Goal: Check status: Check status

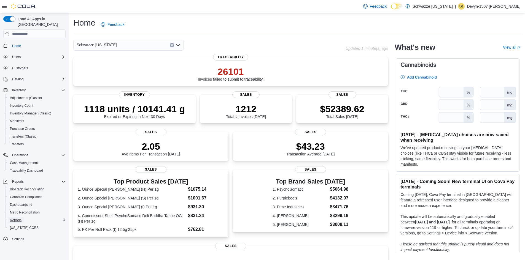
click at [16, 218] on span "Reports" at bounding box center [16, 220] width 12 height 4
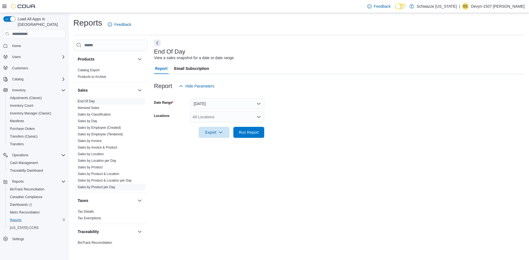
scroll to position [360, 0]
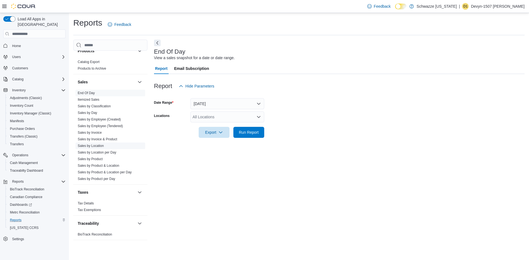
click at [91, 145] on link "Sales by Location" at bounding box center [91, 146] width 26 height 4
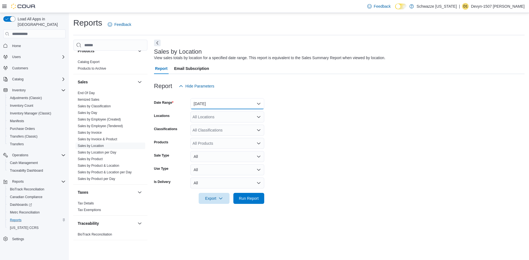
click at [207, 106] on button "Yesterday" at bounding box center [227, 103] width 74 height 11
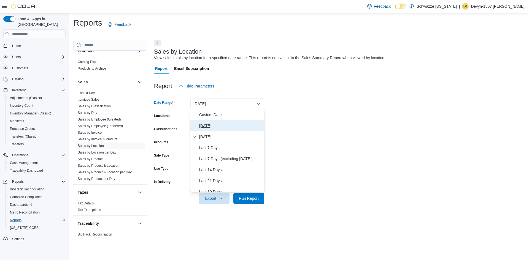
click at [207, 124] on span "Today" at bounding box center [230, 126] width 63 height 7
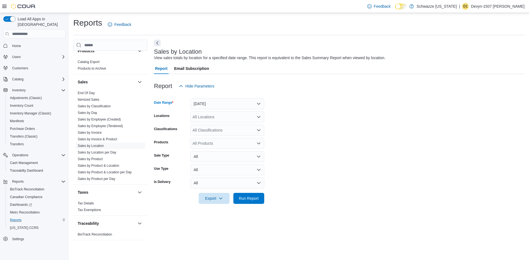
click at [207, 118] on div "All Locations" at bounding box center [227, 117] width 74 height 11
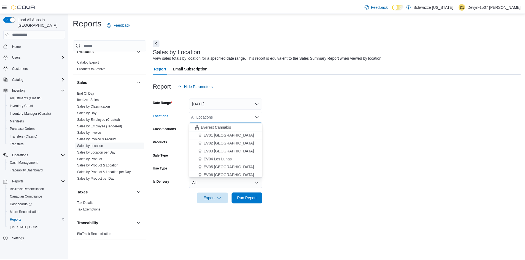
scroll to position [28, 0]
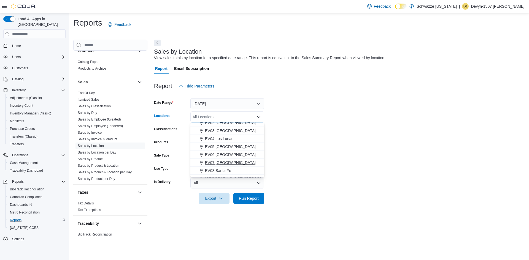
click at [226, 162] on span "EV07 Paradise Hills" at bounding box center [230, 163] width 51 height 6
click at [320, 139] on form "Date Range Today Locations EV07 Paradise Hills Combo box. Selected. EV07 Paradi…" at bounding box center [339, 148] width 371 height 112
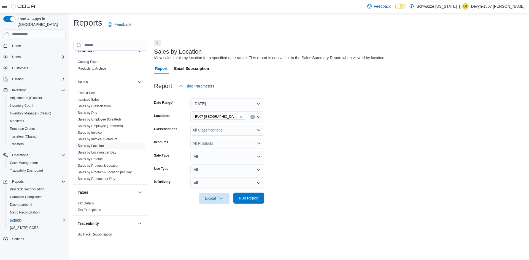
click at [251, 199] on span "Run Report" at bounding box center [249, 199] width 20 height 6
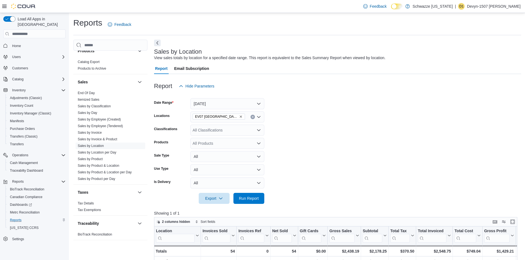
click at [4, 8] on icon at bounding box center [4, 6] width 4 height 4
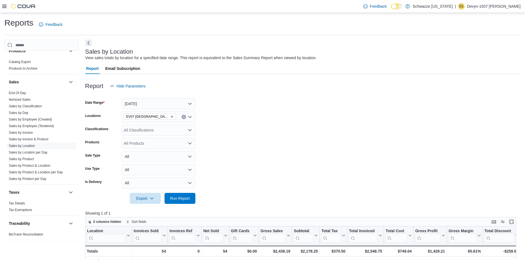
click at [87, 43] on button "Next" at bounding box center [88, 43] width 7 height 7
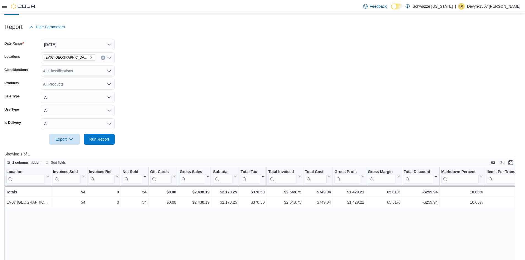
scroll to position [83, 0]
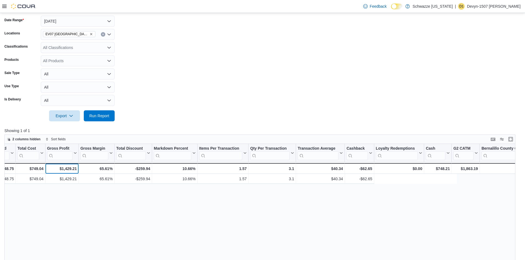
drag, startPoint x: 333, startPoint y: 173, endPoint x: 384, endPoint y: 179, distance: 50.5
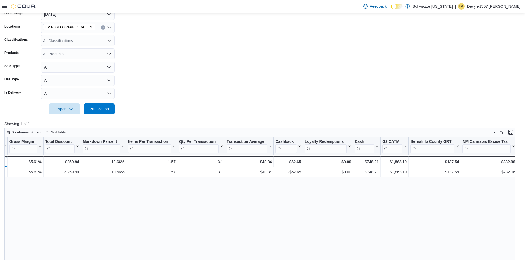
scroll to position [96, 0]
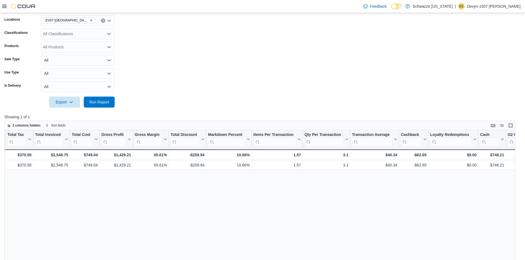
drag, startPoint x: 288, startPoint y: 190, endPoint x: 277, endPoint y: 189, distance: 11.0
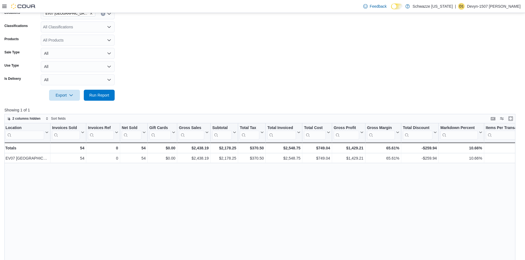
scroll to position [0, 0]
drag, startPoint x: 249, startPoint y: 188, endPoint x: 226, endPoint y: 186, distance: 23.2
